Goal: Use online tool/utility: Utilize a website feature to perform a specific function

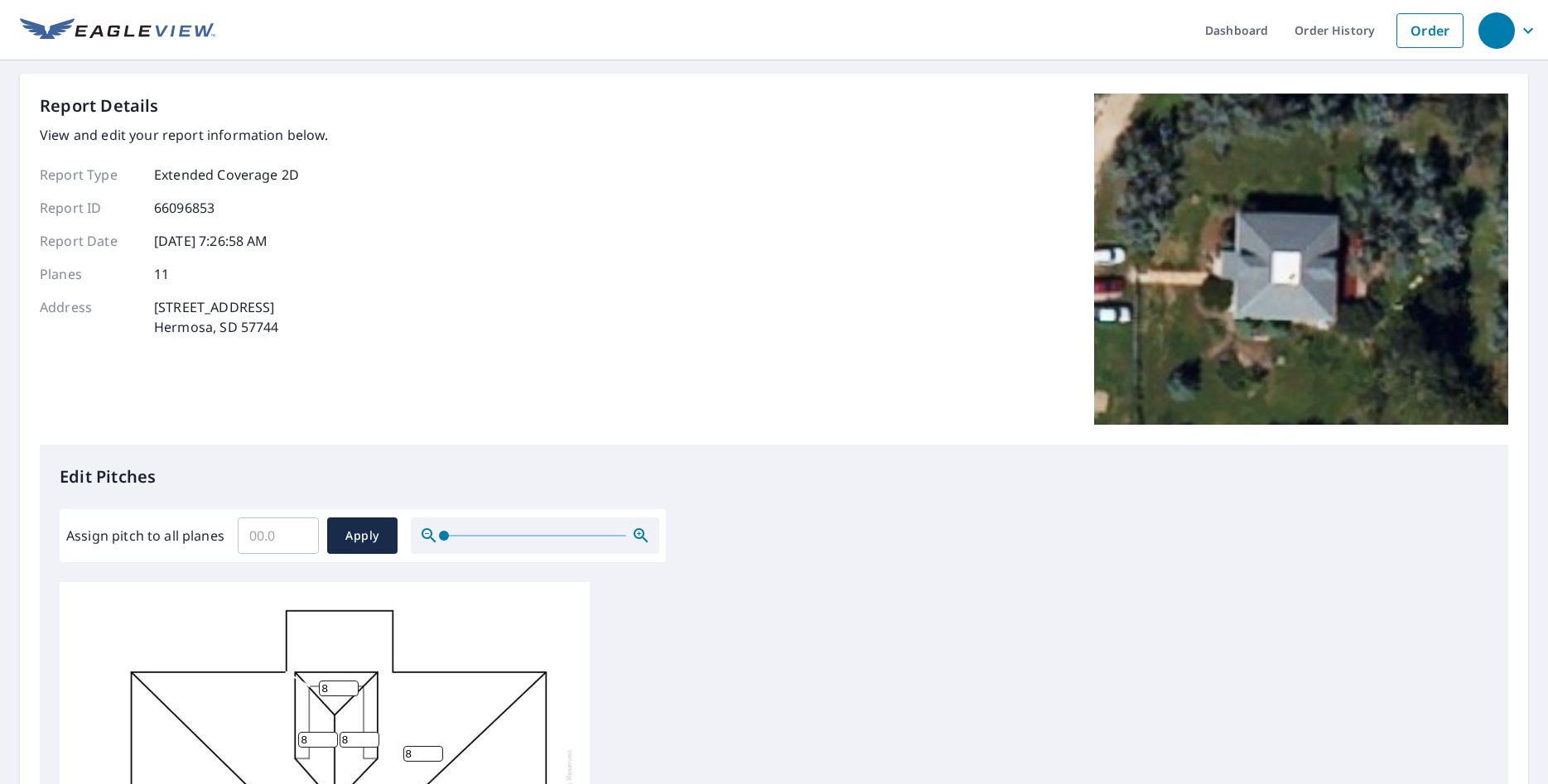
click at [272, 533] on input "Assign pitch to all planes" at bounding box center [278, 535] width 81 height 47
type input "8"
click at [370, 537] on span "Apply" at bounding box center [363, 536] width 44 height 21
type input "8"
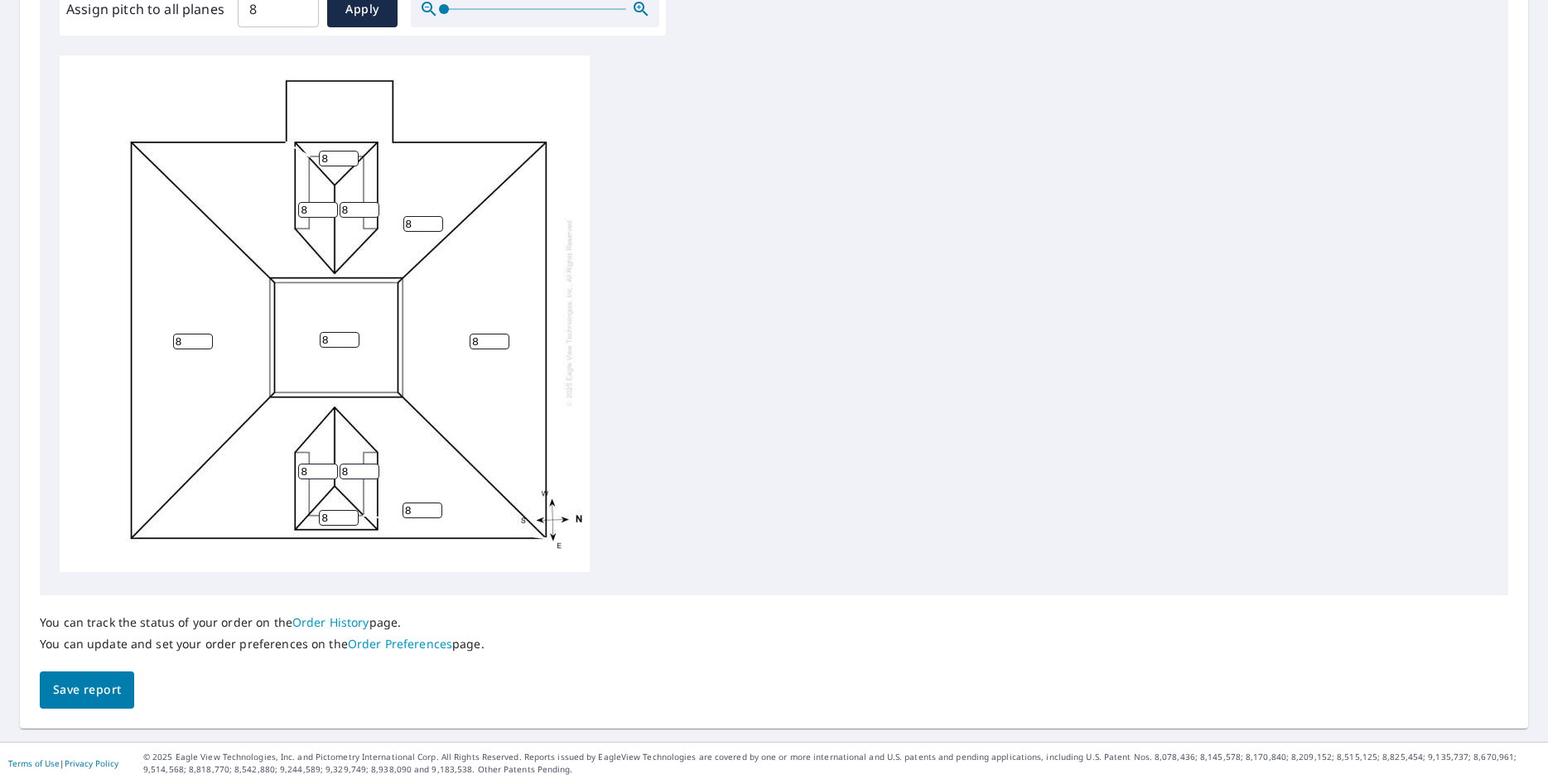
scroll to position [5, 0]
click at [86, 686] on span "Save report" at bounding box center [87, 690] width 68 height 21
click at [333, 338] on input "8" at bounding box center [339, 340] width 39 height 16
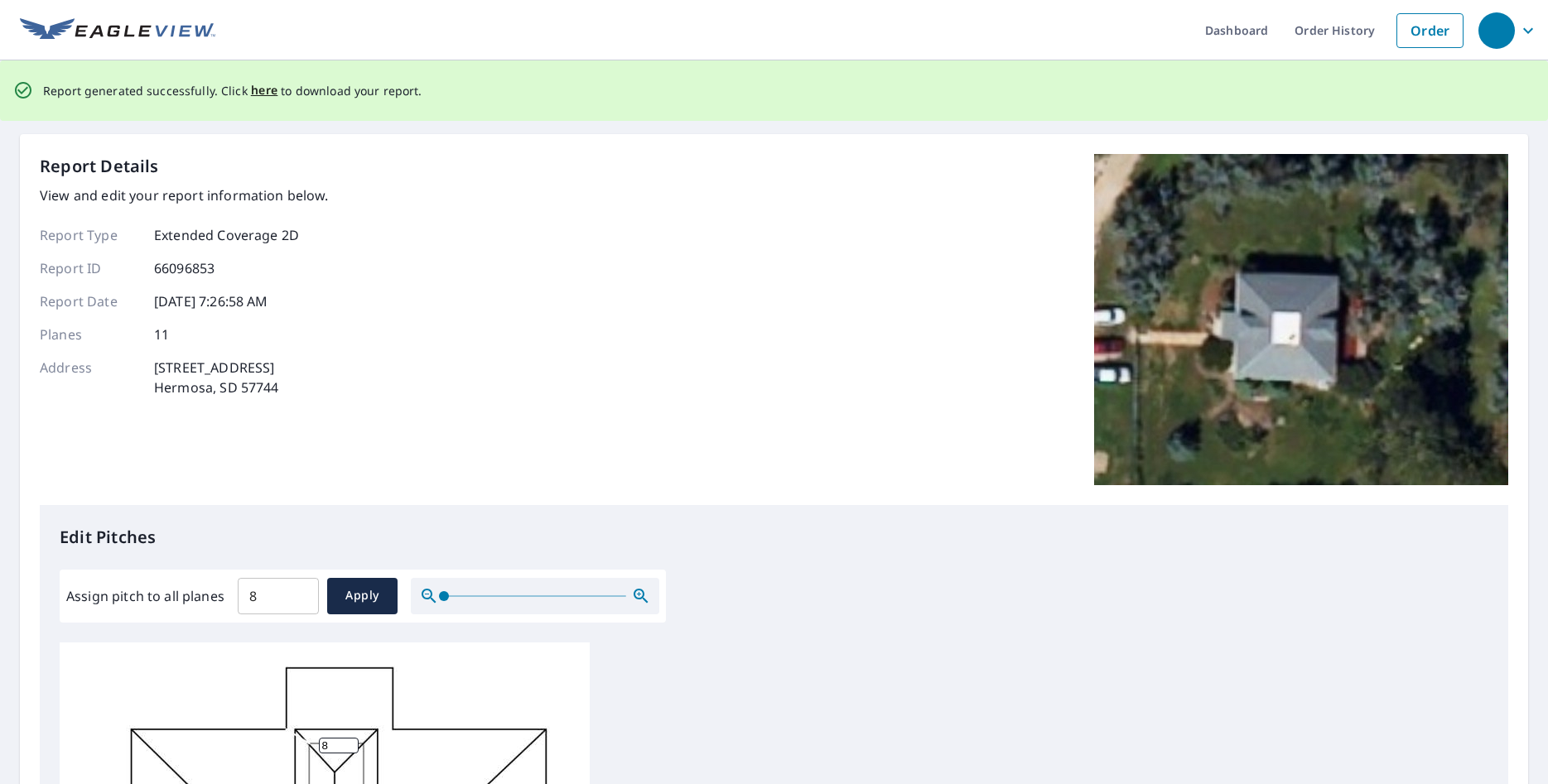
scroll to position [377, 0]
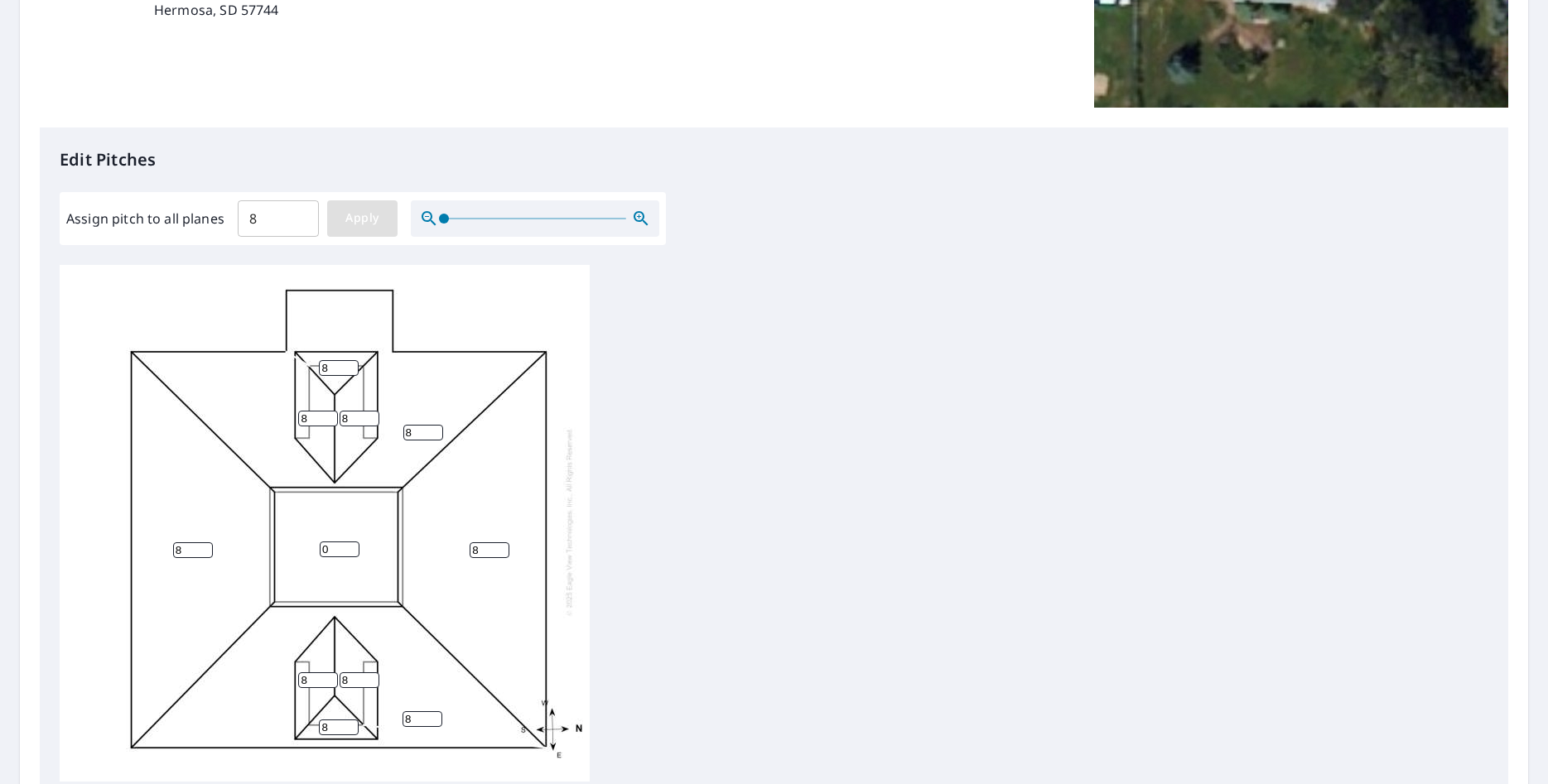
click at [375, 223] on span "Apply" at bounding box center [363, 218] width 44 height 21
type input "8"
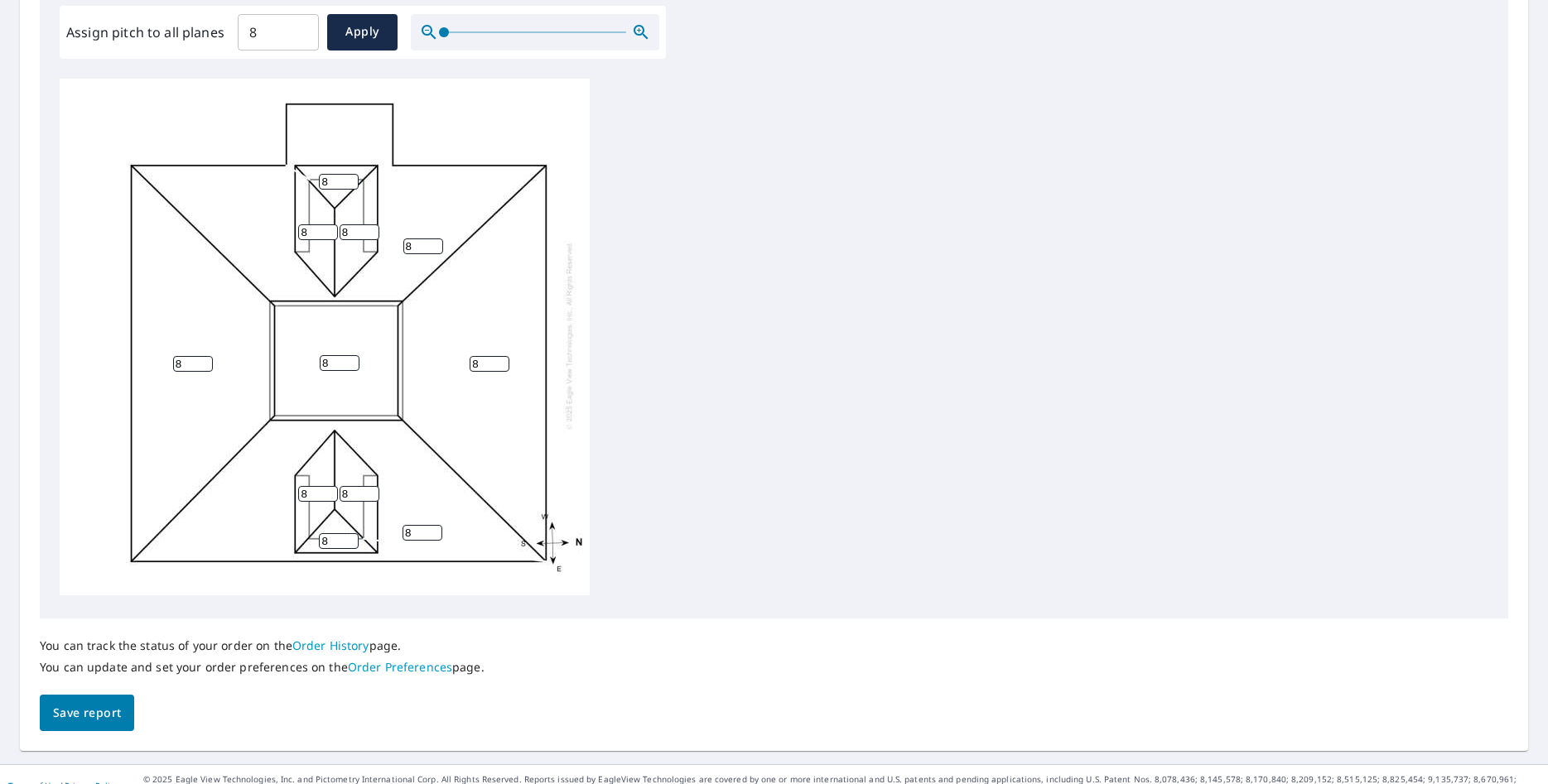
scroll to position [587, 0]
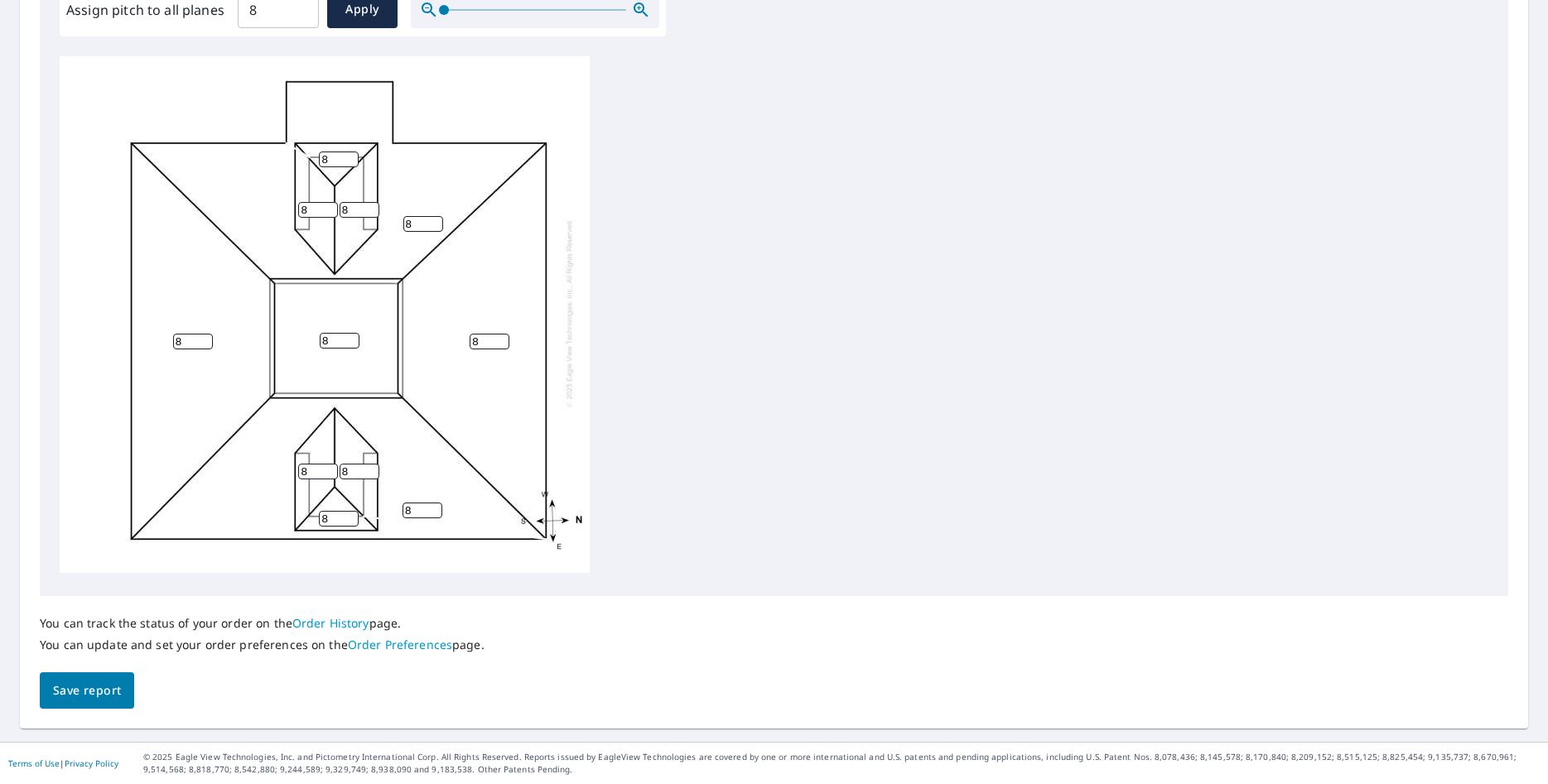
click at [94, 694] on span "Save report" at bounding box center [87, 691] width 68 height 21
click at [88, 691] on span "Save report" at bounding box center [87, 691] width 68 height 21
click at [343, 13] on span "Apply" at bounding box center [363, 10] width 44 height 21
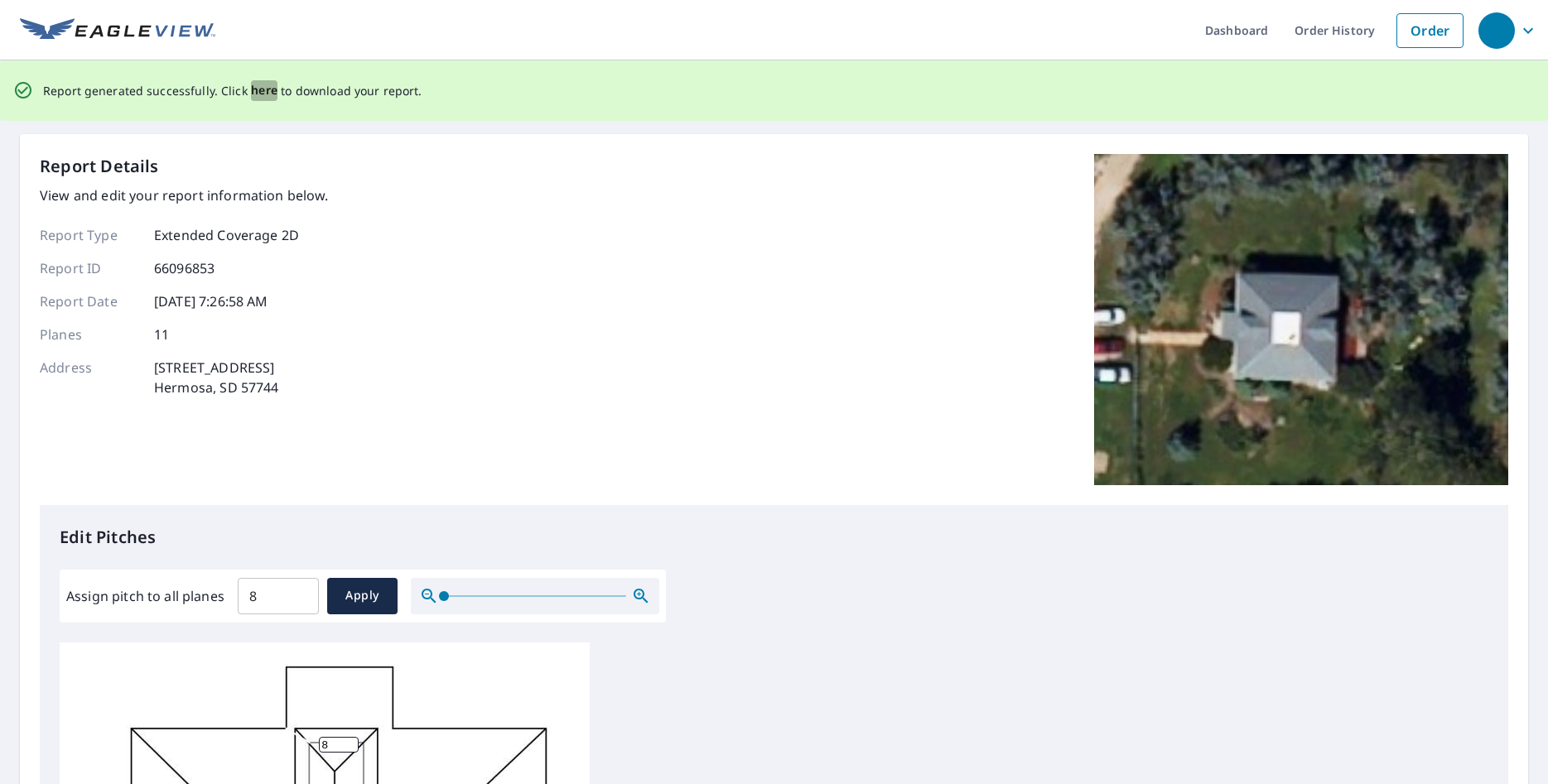
scroll to position [4, 0]
click at [264, 95] on span "here" at bounding box center [264, 91] width 28 height 21
